Goal: Task Accomplishment & Management: Manage account settings

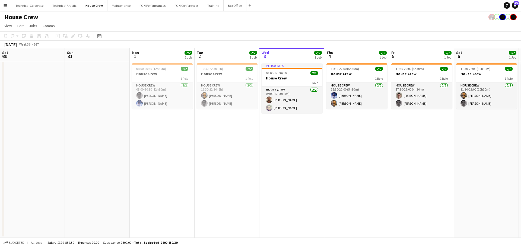
scroll to position [0, 189]
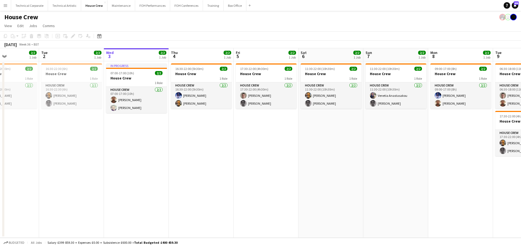
drag, startPoint x: 169, startPoint y: 141, endPoint x: 344, endPoint y: 0, distance: 224.0
click at [220, 140] on app-calendar-viewport "Sat 30 Sun 31 Mon 1 2/2 1 Job Tue 2 2/2 1 Job Wed 3 2/2 1 Job Thu 4 2/2 1 Job F…" at bounding box center [260, 143] width 521 height 190
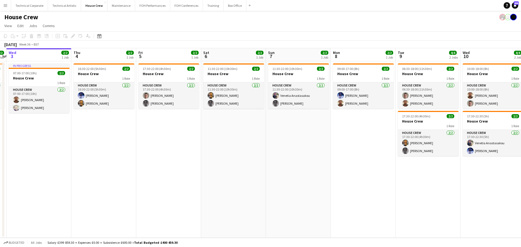
scroll to position [0, 263]
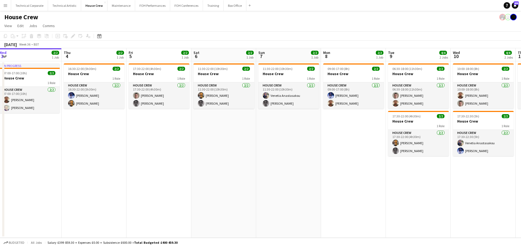
drag, startPoint x: 448, startPoint y: 121, endPoint x: 324, endPoint y: 134, distance: 124.4
click at [324, 134] on app-calendar-viewport "Sat 30 Sun 31 Mon 1 2/2 1 Job Tue 2 2/2 1 Job Wed 3 2/2 1 Job Thu 4 2/2 1 Job F…" at bounding box center [260, 143] width 521 height 190
click at [339, 64] on div at bounding box center [353, 64] width 61 height 1
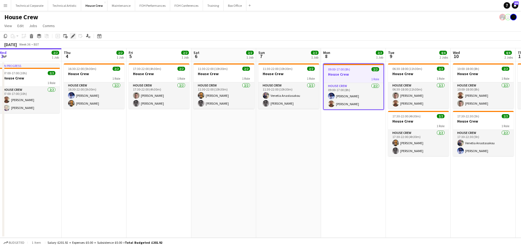
click at [70, 37] on div "Edit" at bounding box center [73, 36] width 7 height 7
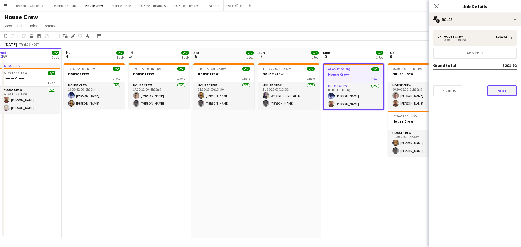
click at [488, 91] on button "Next" at bounding box center [502, 91] width 29 height 11
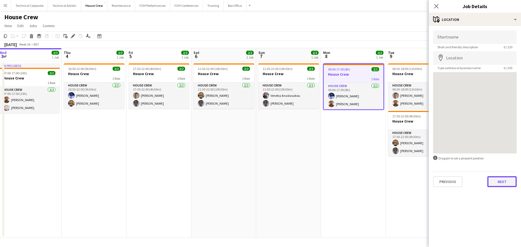
click at [507, 179] on button "Next" at bounding box center [502, 181] width 29 height 11
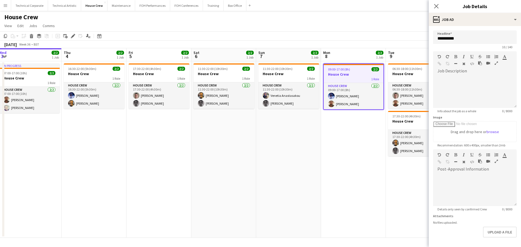
click at [338, 177] on app-date-cell "09:00-17:00 (8h) 2/2 House Crew 1 Role House Crew 2/2 09:00-17:00 (8h) Ed Dampi…" at bounding box center [353, 149] width 65 height 177
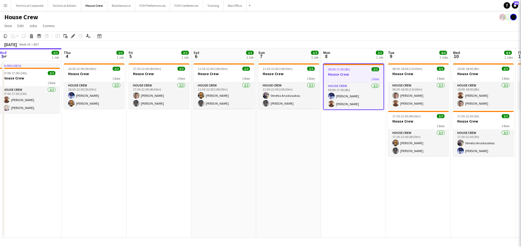
click at [338, 177] on app-date-cell "09:00-17:00 (8h) 2/2 House Crew 1 Role House Crew 2/2 09:00-17:00 (8h) Ed Dampi…" at bounding box center [353, 149] width 65 height 177
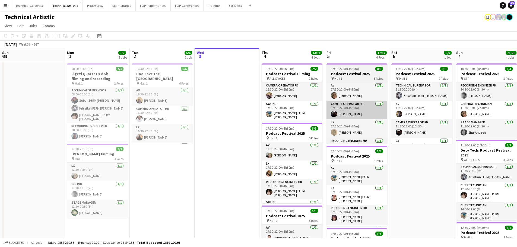
scroll to position [0, 189]
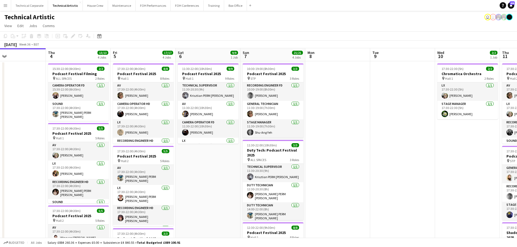
drag, startPoint x: 254, startPoint y: 169, endPoint x: 217, endPoint y: 175, distance: 37.3
click at [217, 175] on app-calendar-viewport "Sun 31 Mon 1 7/7 2 Jobs Tue 2 6/6 1 Job Wed 3 Thu 4 13/13 4 Jobs Fri 5 17/17 4 …" at bounding box center [258, 224] width 517 height 353
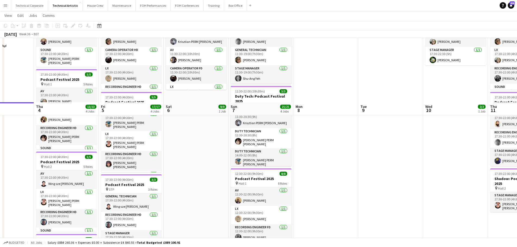
scroll to position [0, 0]
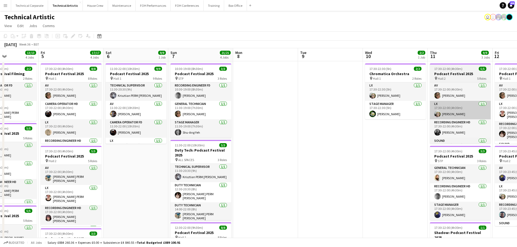
drag, startPoint x: 358, startPoint y: 95, endPoint x: 430, endPoint y: 101, distance: 72.5
click at [289, 114] on app-calendar-viewport "Mon 1 7/7 2 Jobs Tue 2 6/6 1 Job Wed 3 Thu 4 13/13 4 Jobs Fri 5 17/17 4 Jobs Sa…" at bounding box center [258, 224] width 517 height 353
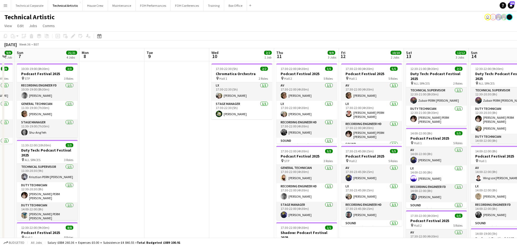
drag, startPoint x: 434, startPoint y: 116, endPoint x: 325, endPoint y: 145, distance: 112.9
click at [325, 145] on app-calendar-viewport "Thu 4 13/13 4 Jobs Fri 5 17/17 4 Jobs Sat 6 9/9 1 Job Sun 7 21/21 4 Jobs Mon 8 …" at bounding box center [258, 224] width 517 height 353
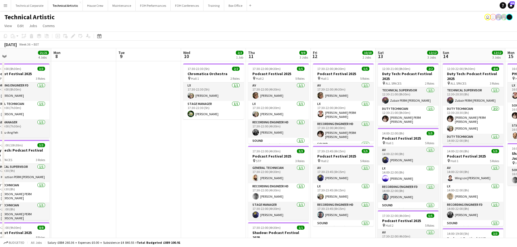
scroll to position [0, 217]
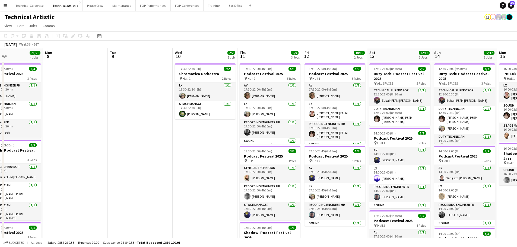
drag, startPoint x: 386, startPoint y: 127, endPoint x: 349, endPoint y: 134, distance: 37.3
click at [349, 134] on app-calendar-viewport "Thu 4 13/13 4 Jobs Fri 5 17/17 4 Jobs Sat 6 9/9 1 Job Sun 7 21/21 4 Jobs Mon 8 …" at bounding box center [258, 224] width 517 height 353
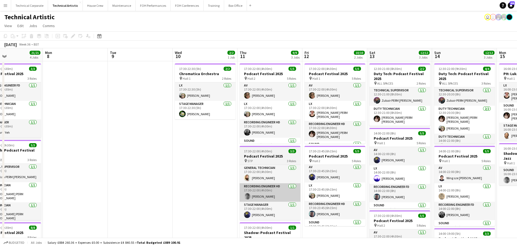
scroll to position [0, 0]
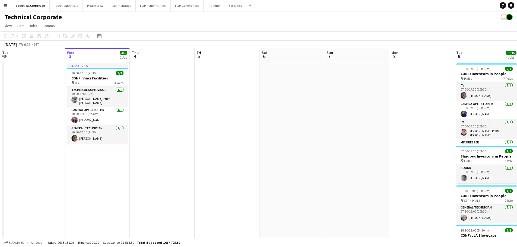
scroll to position [0, 175]
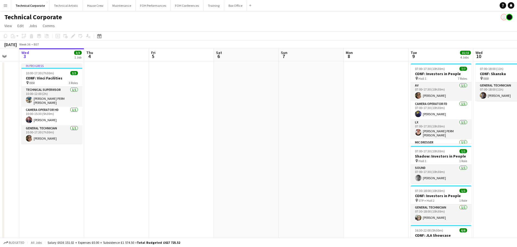
click at [75, 112] on app-calendar-viewport "Sun 31 Mon 1 Tue 2 Wed 3 3/3 1 Job Thu 4 Fri 5 Sat 6 Sun 7 Mon 8 Tue 9 15/15 4 …" at bounding box center [258, 187] width 517 height 279
